Goal: Task Accomplishment & Management: Manage account settings

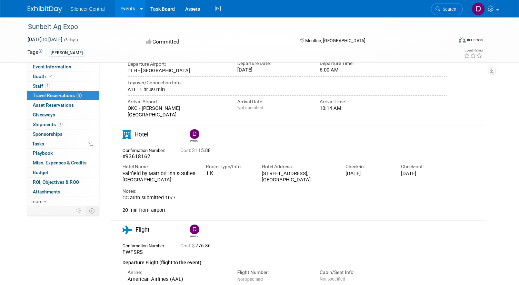
scroll to position [828, 0]
click at [62, 66] on span "Event Information" at bounding box center [52, 67] width 39 height 6
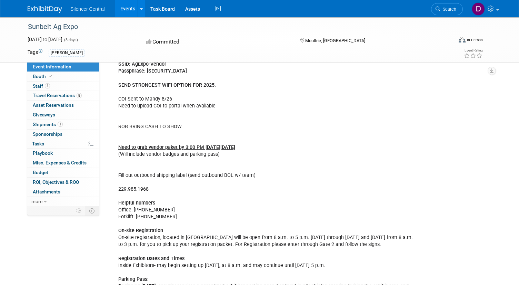
scroll to position [260, 0]
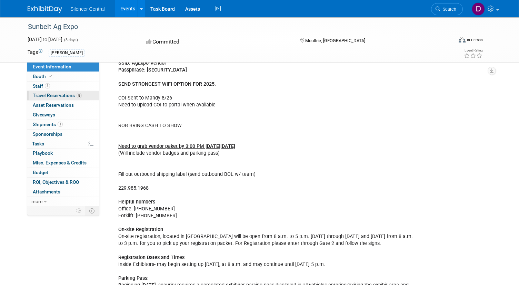
click at [64, 96] on span "Travel Reservations 8" at bounding box center [57, 95] width 49 height 6
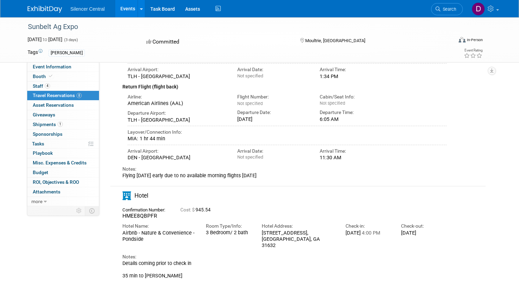
scroll to position [1085, 0]
drag, startPoint x: 143, startPoint y: 191, endPoint x: 143, endPoint y: 199, distance: 8.3
click at [143, 229] on div "Airbnb - Nature & Convenience - Pondside" at bounding box center [159, 235] width 73 height 13
copy div "Nature & Convenience - Pondside"
click at [238, 260] on div "Details coming prior to check in 35 min to [GEOGRAPHIC_DATA]" at bounding box center [285, 269] width 324 height 19
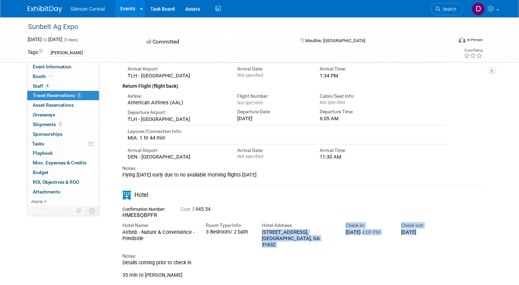
drag, startPoint x: 263, startPoint y: 191, endPoint x: 283, endPoint y: 202, distance: 22.7
click at [283, 203] on div "Confirmation Number: HMEE8QBPFR Cost: $ 945.54 Hotel Name: Room Type/Info: Hote…" at bounding box center [285, 240] width 324 height 75
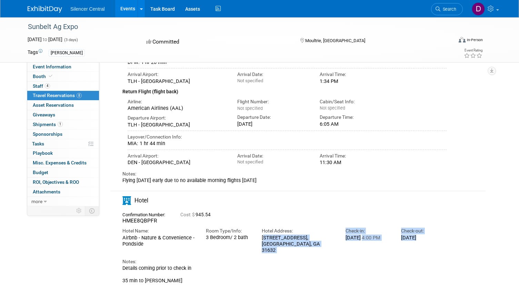
copy div "[STREET_ADDRESS] Check-in: [DATE] 4:00 PM Check-out: [DATE]"
click at [235, 32] on div "Sunbelt Ag Expo" at bounding box center [235, 27] width 419 height 12
